Goal: Find specific page/section: Find specific page/section

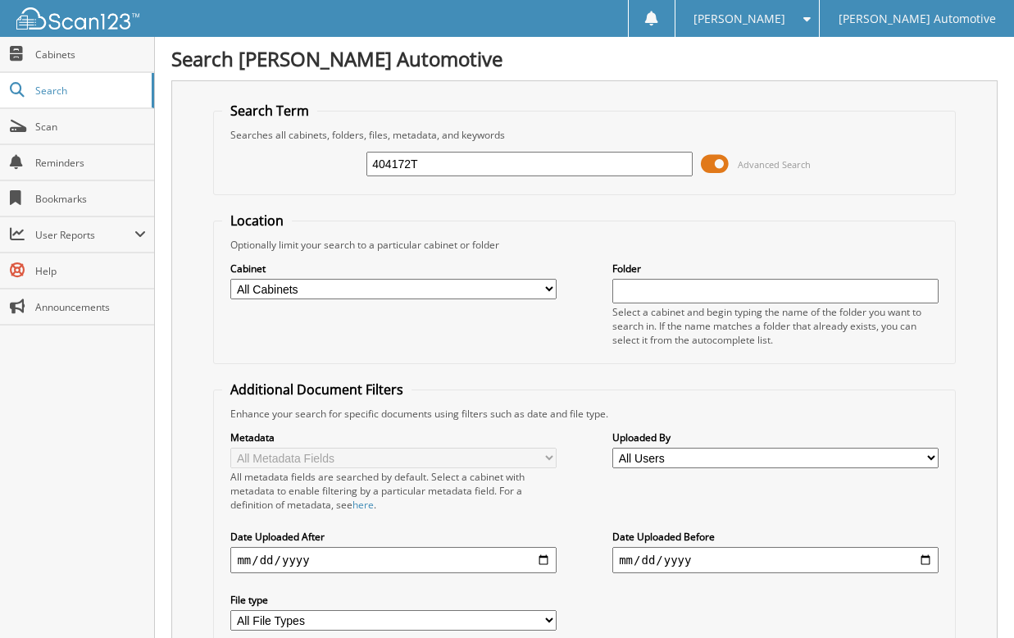
type input "404172T"
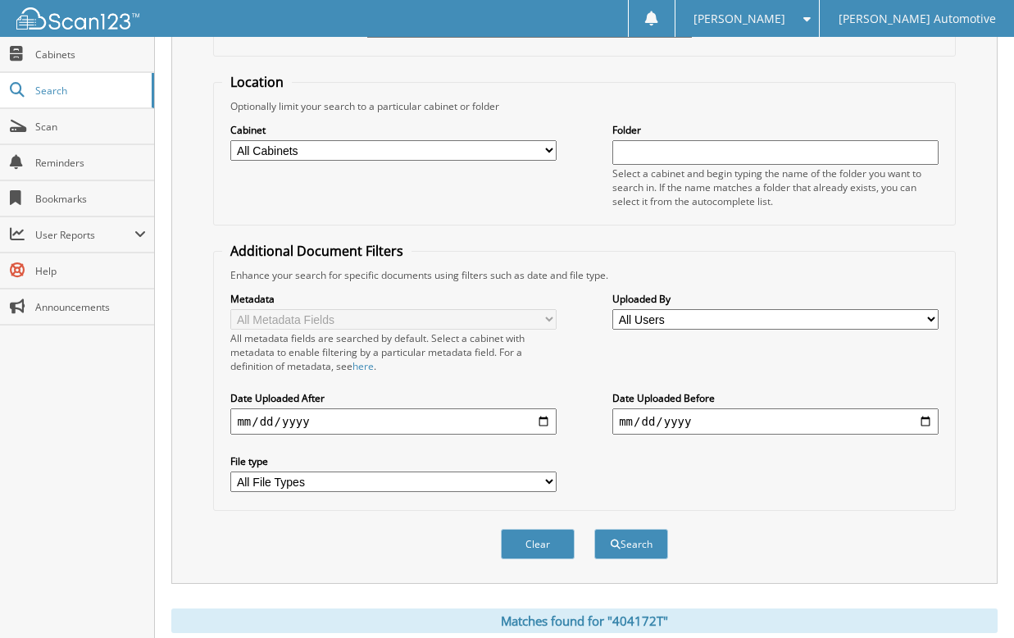
scroll to position [371, 0]
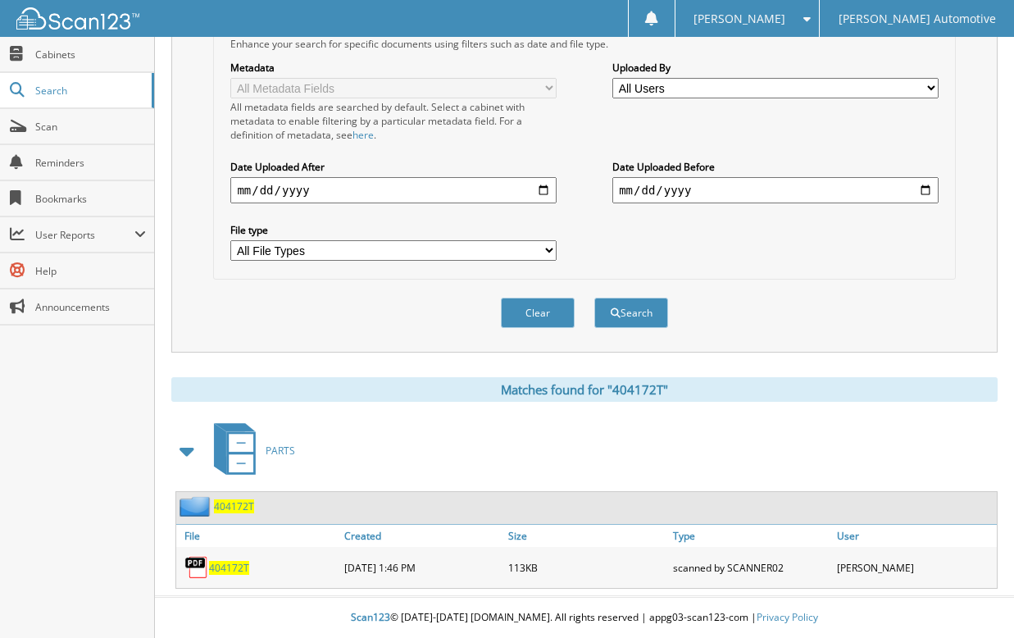
click at [242, 506] on span "404172T" at bounding box center [234, 506] width 40 height 14
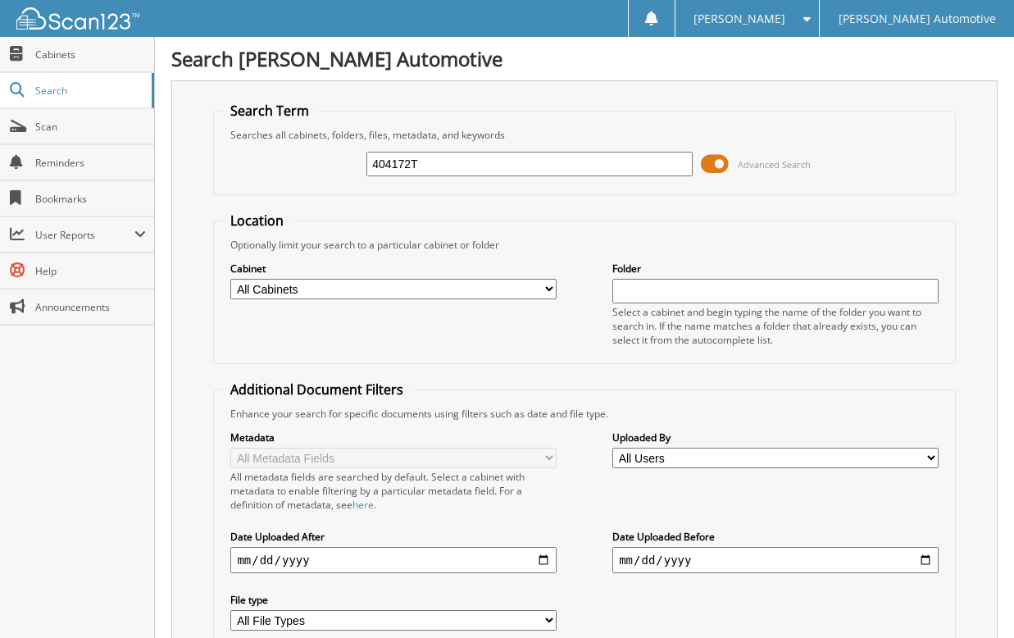
type input "404172T"
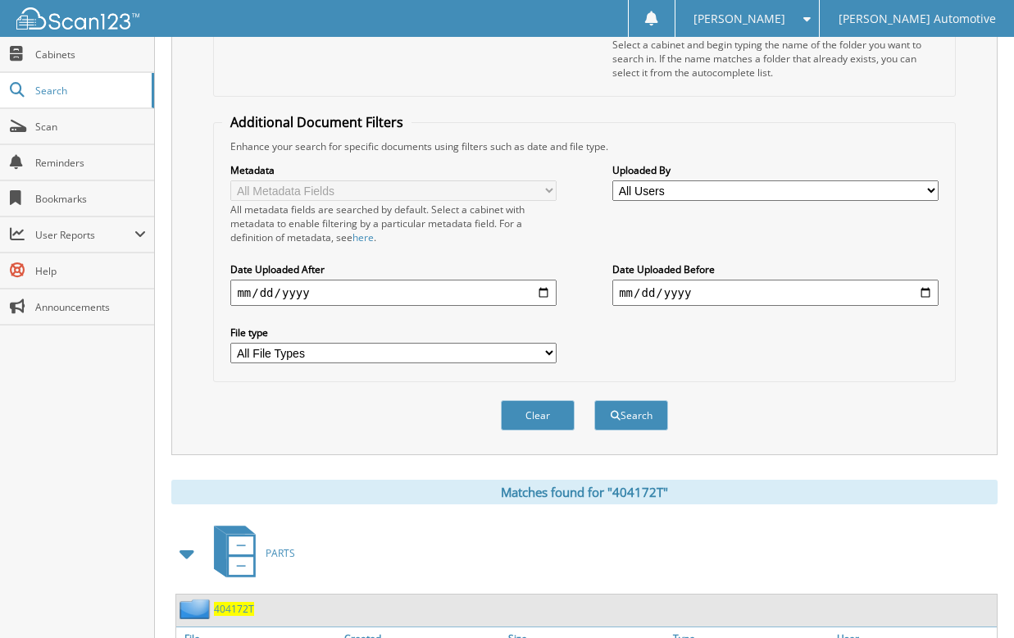
scroll to position [371, 0]
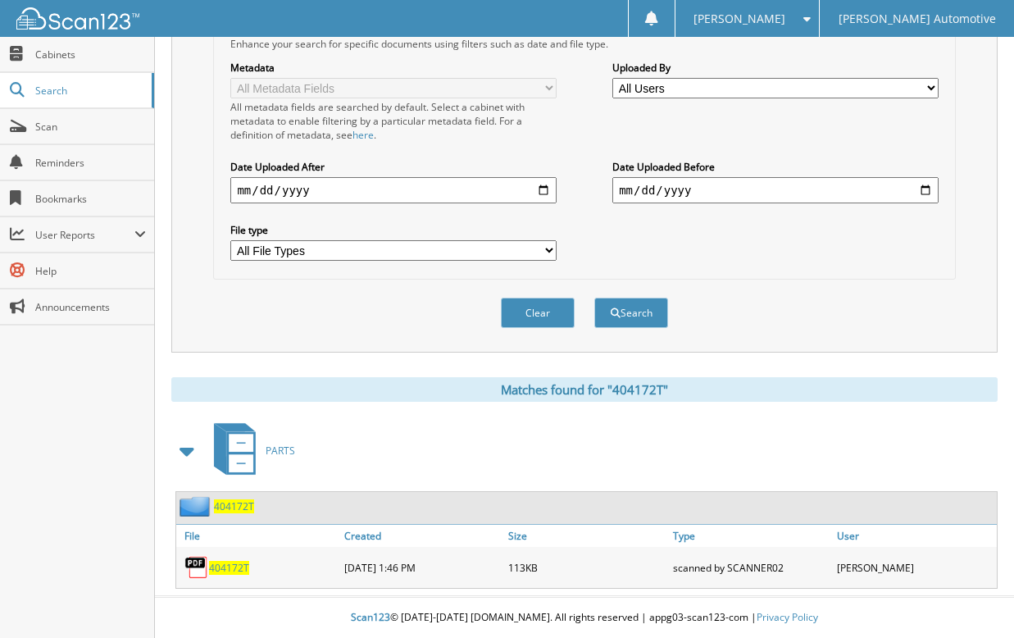
click at [234, 508] on span "404172T" at bounding box center [234, 506] width 40 height 14
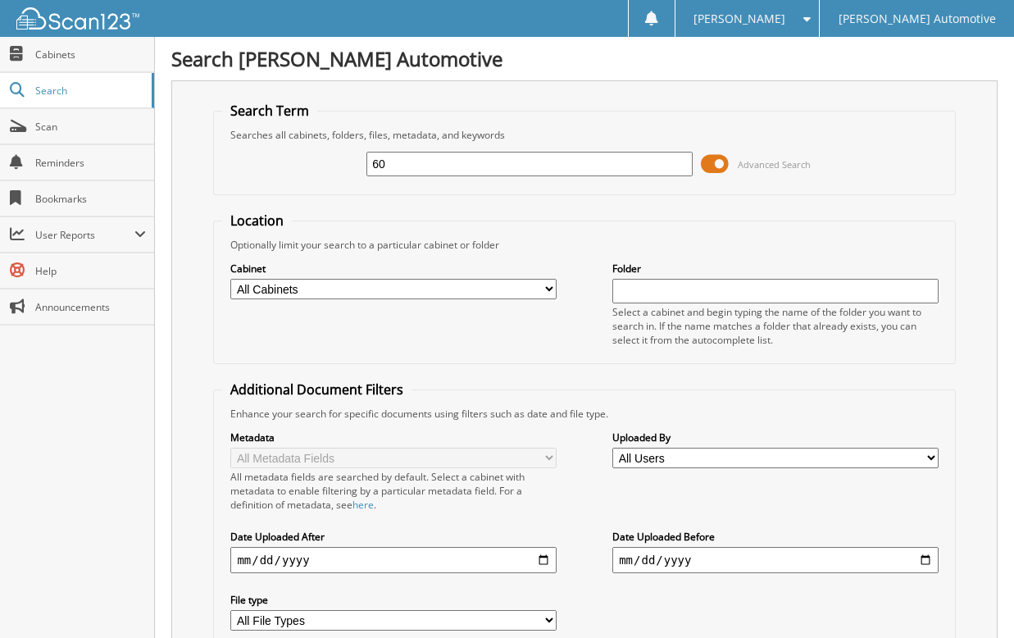
type input "6"
type input "640922"
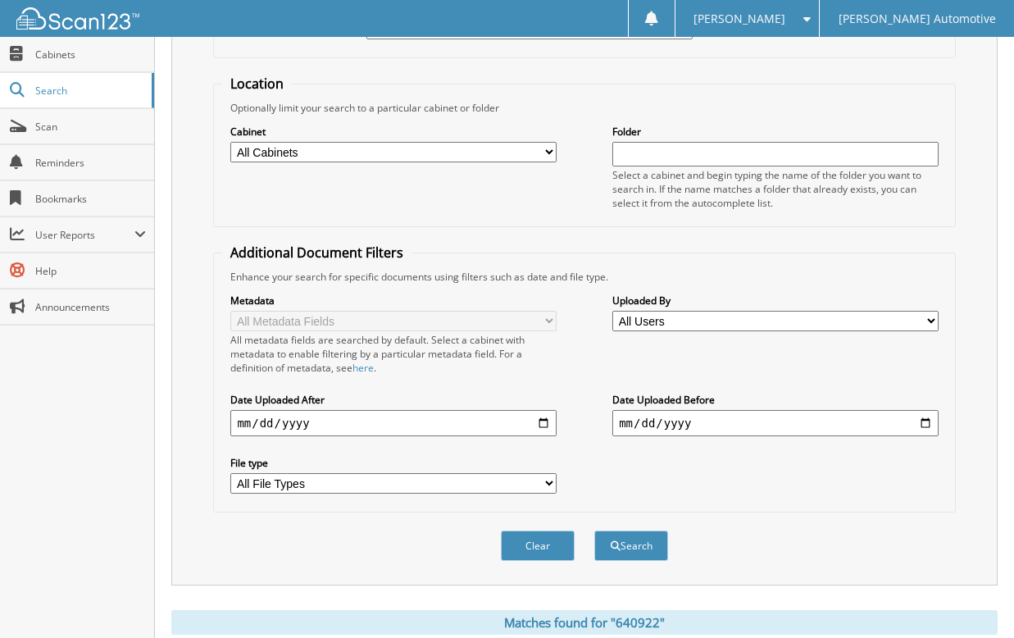
scroll to position [265, 0]
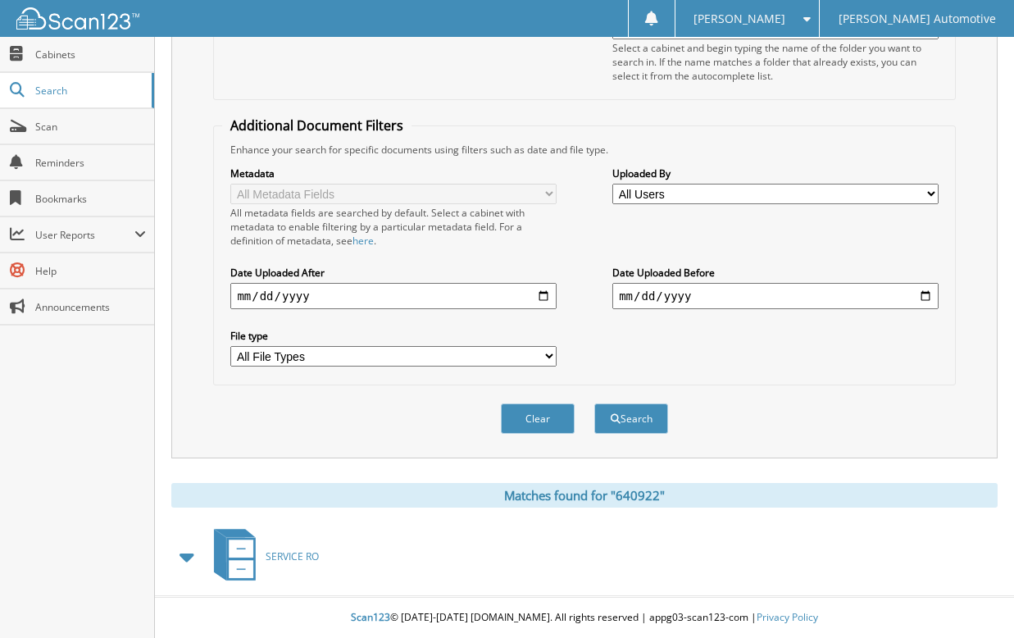
click at [288, 554] on span "SERVICE RO" at bounding box center [292, 556] width 53 height 14
click at [185, 558] on span at bounding box center [187, 557] width 23 height 30
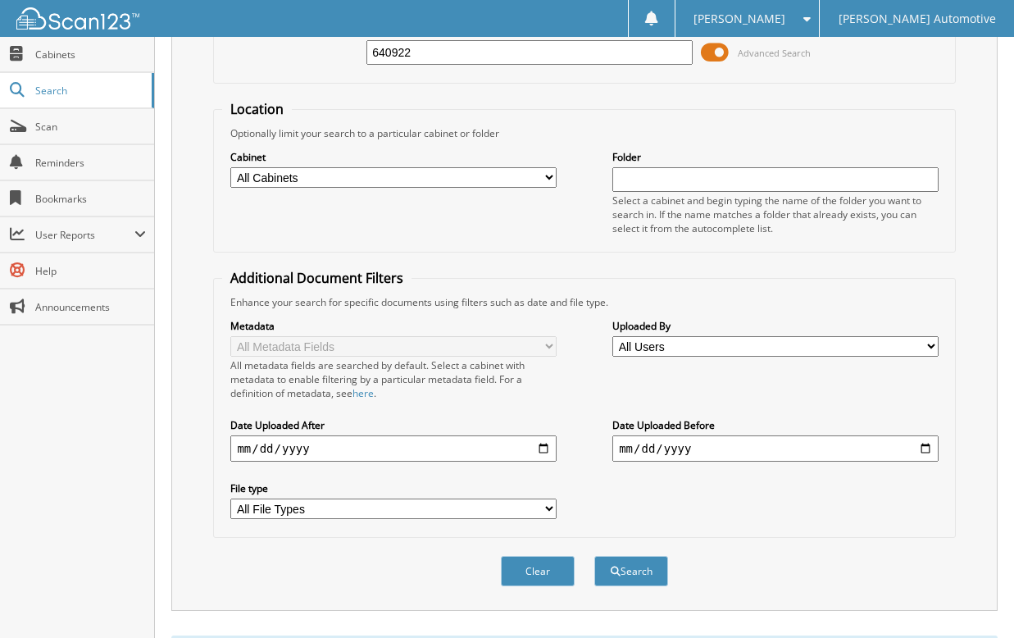
scroll to position [265, 0]
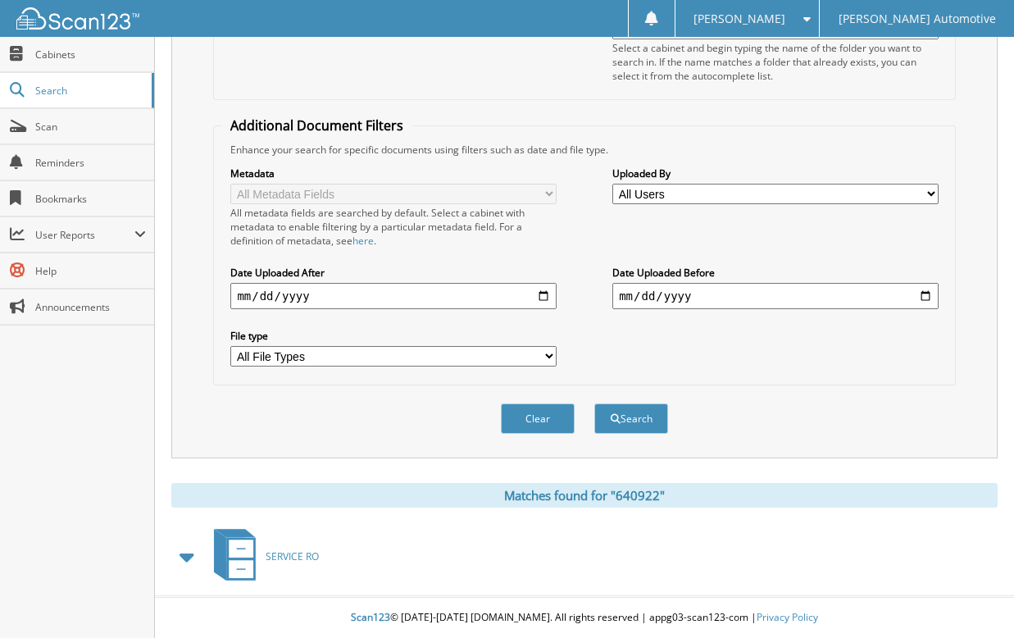
click at [185, 558] on span at bounding box center [187, 557] width 23 height 30
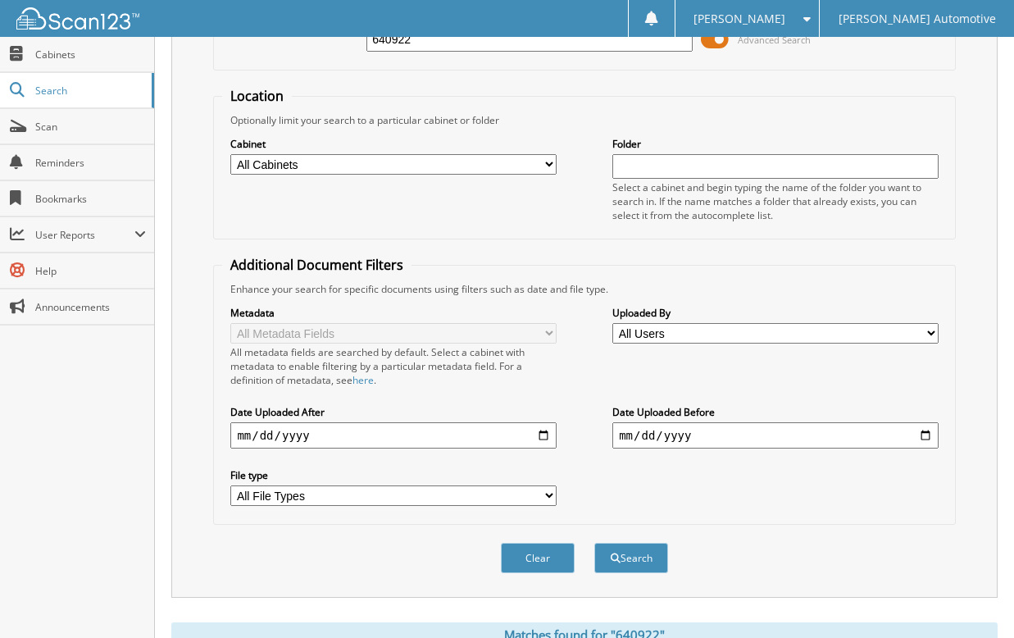
scroll to position [0, 0]
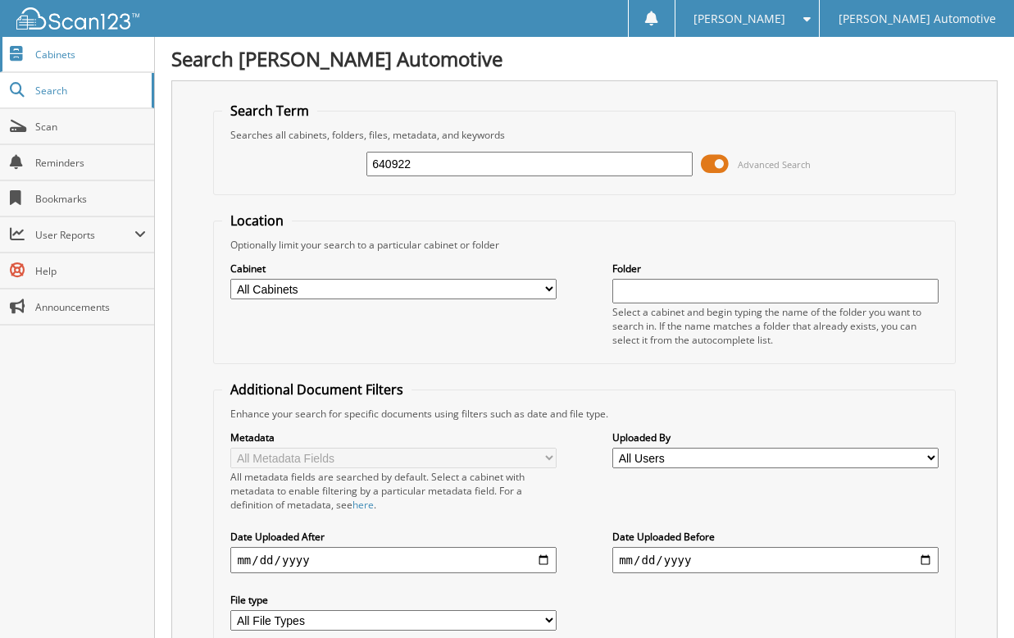
click at [83, 53] on span "Cabinets" at bounding box center [90, 55] width 111 height 14
type input "CM417538T"
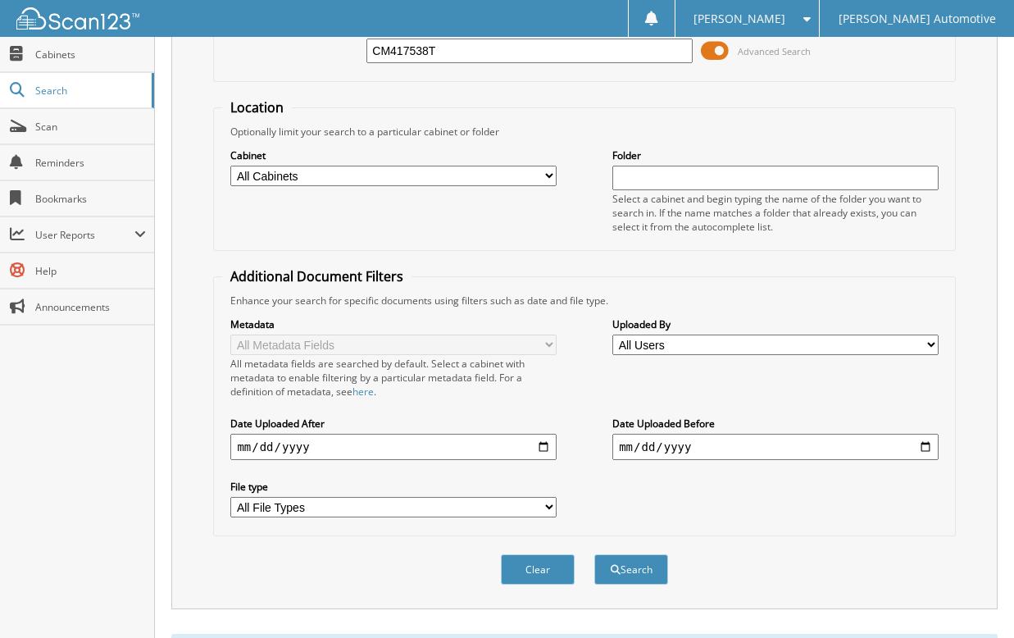
scroll to position [371, 0]
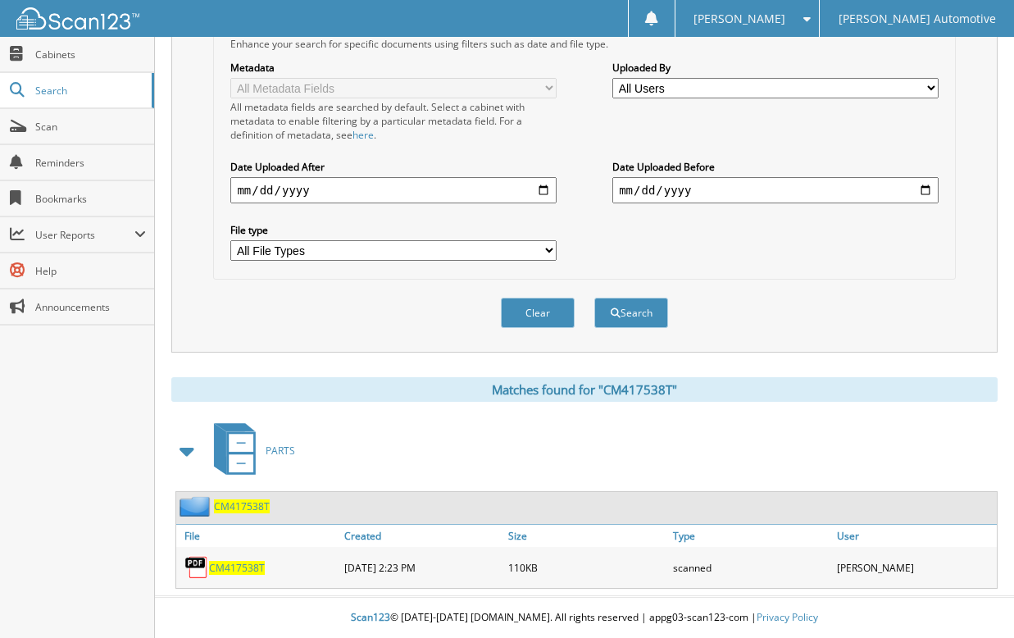
click at [247, 510] on span "CM417538T" at bounding box center [242, 506] width 56 height 14
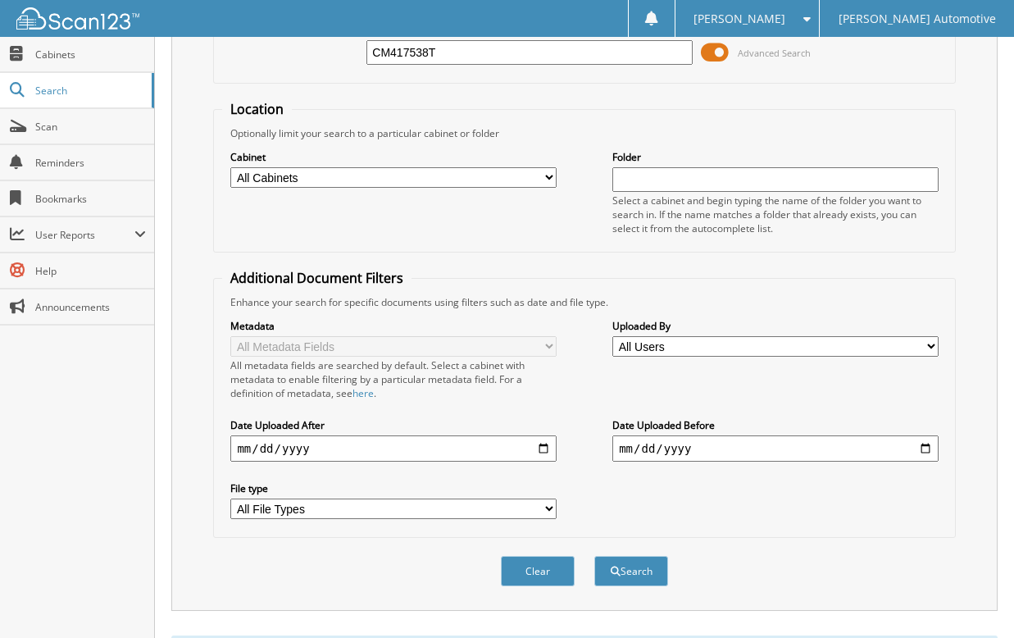
scroll to position [371, 0]
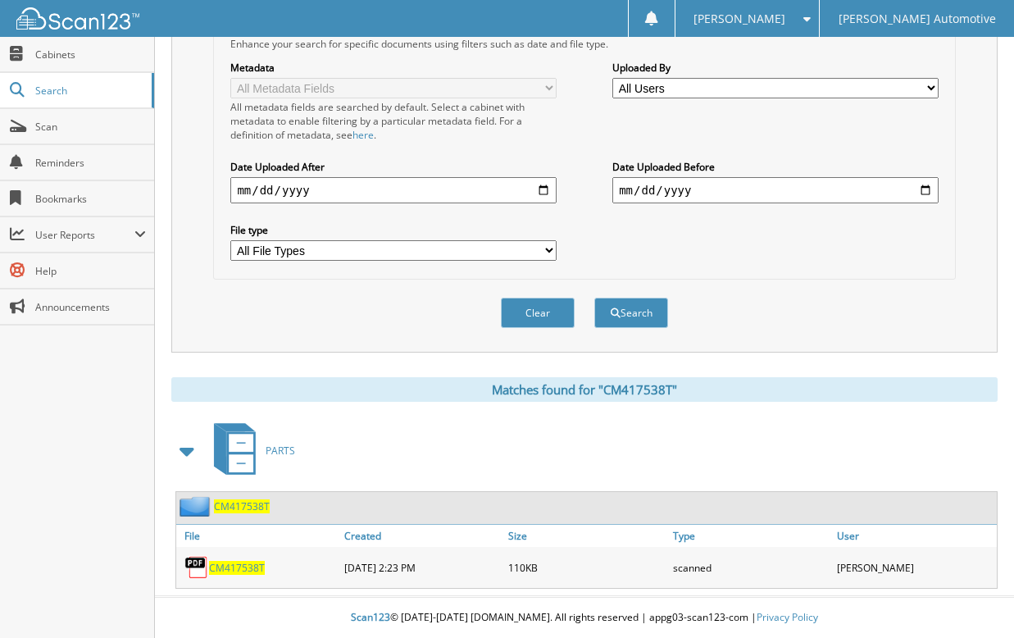
click at [258, 504] on span "CM417538T" at bounding box center [242, 506] width 56 height 14
